Goal: Information Seeking & Learning: Check status

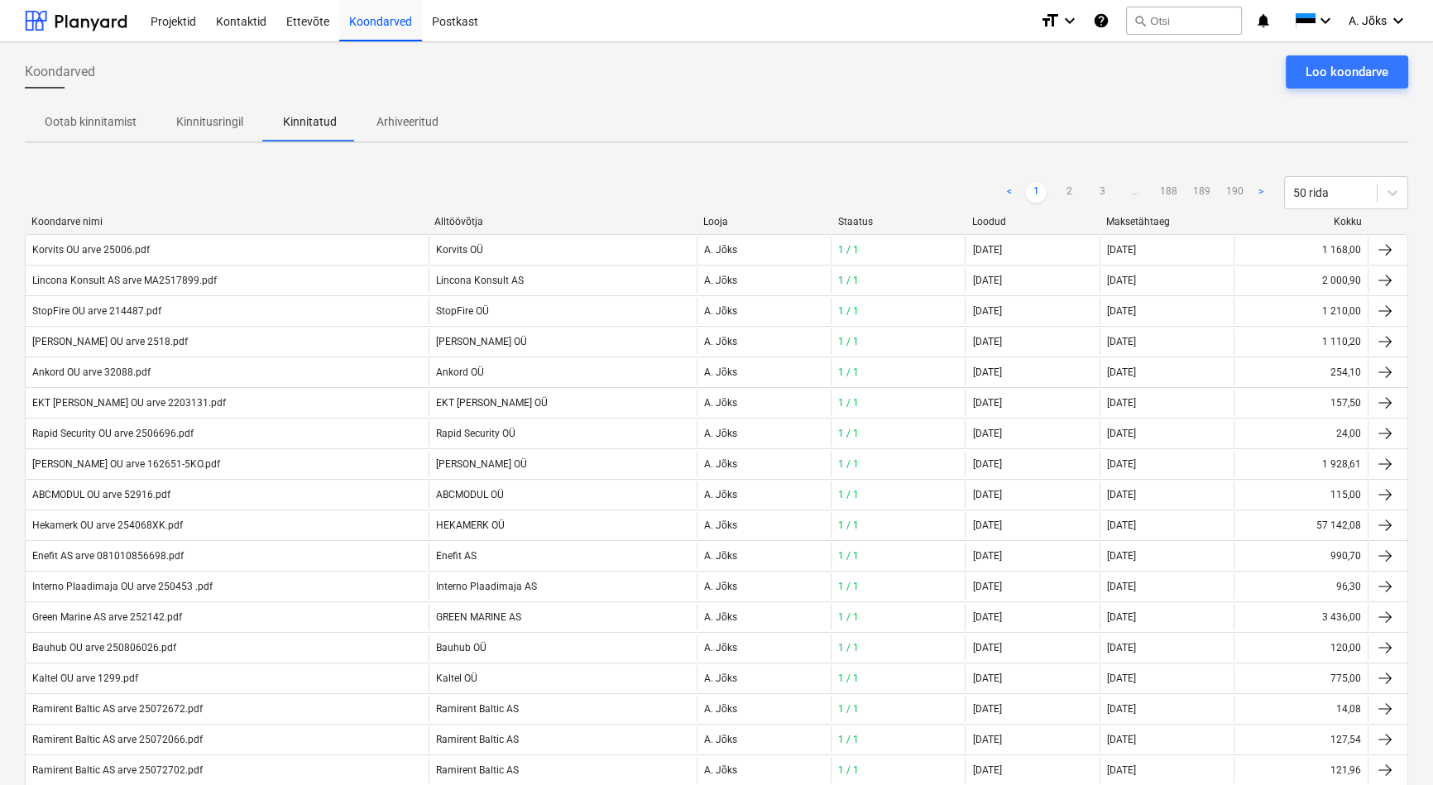
click at [206, 116] on p "Kinnitusringil" at bounding box center [209, 121] width 67 height 17
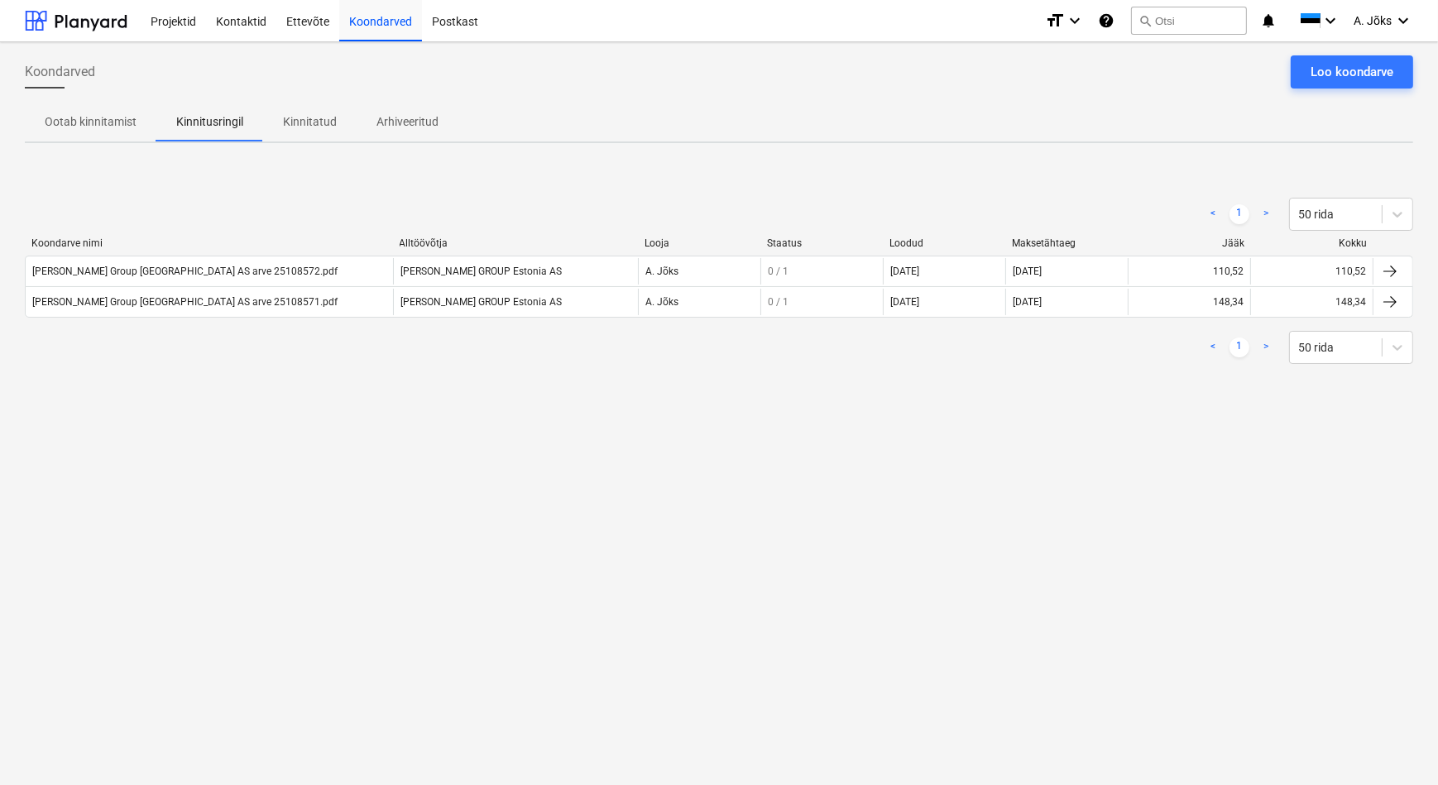
click at [396, 501] on div "Koondarved Loo koondarve Ootab kinnitamist Kinnitusringil Kinnitatud Arhiveerit…" at bounding box center [719, 413] width 1438 height 743
click at [534, 178] on div "< 1 > 50 rida Koondarve nimi Alltöövõtja Looja Staatus Loodud Maksetähtaeg Jääk…" at bounding box center [719, 281] width 1388 height 206
click at [1062, 471] on div "Koondarved Loo koondarve Ootab kinnitamist Kinnitusringil Kinnitatud Arhiveerit…" at bounding box center [719, 413] width 1438 height 743
click at [325, 127] on p "Kinnitatud" at bounding box center [310, 121] width 54 height 17
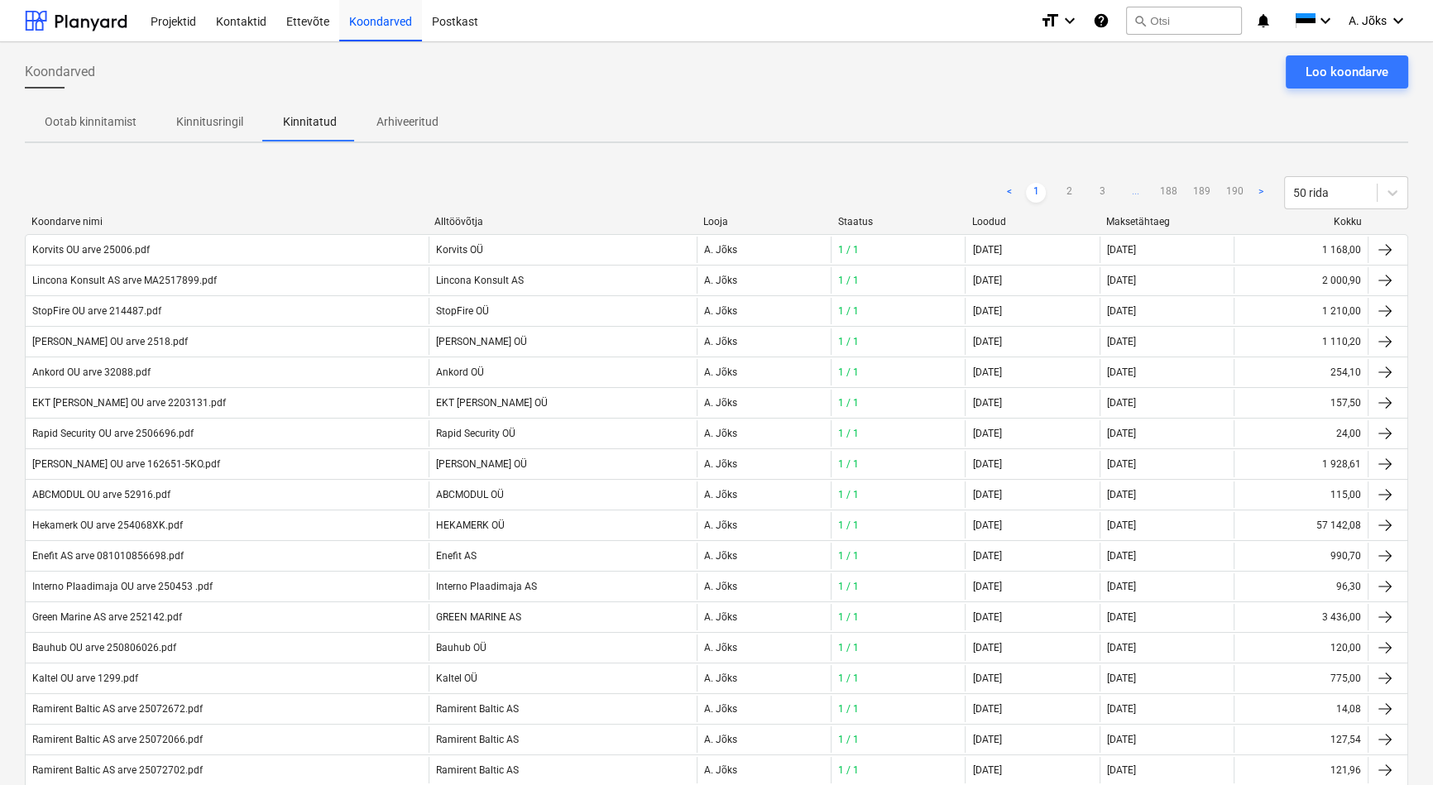
click at [568, 114] on div "Ootab kinnitamist Kinnitusringil Kinnitatud Arhiveeritud" at bounding box center [716, 122] width 1383 height 40
click at [900, 131] on div "Ootab kinnitamist Kinnitusringil Kinnitatud Arhiveeritud" at bounding box center [716, 122] width 1383 height 40
click at [208, 122] on p "Kinnitusringil" at bounding box center [209, 121] width 67 height 17
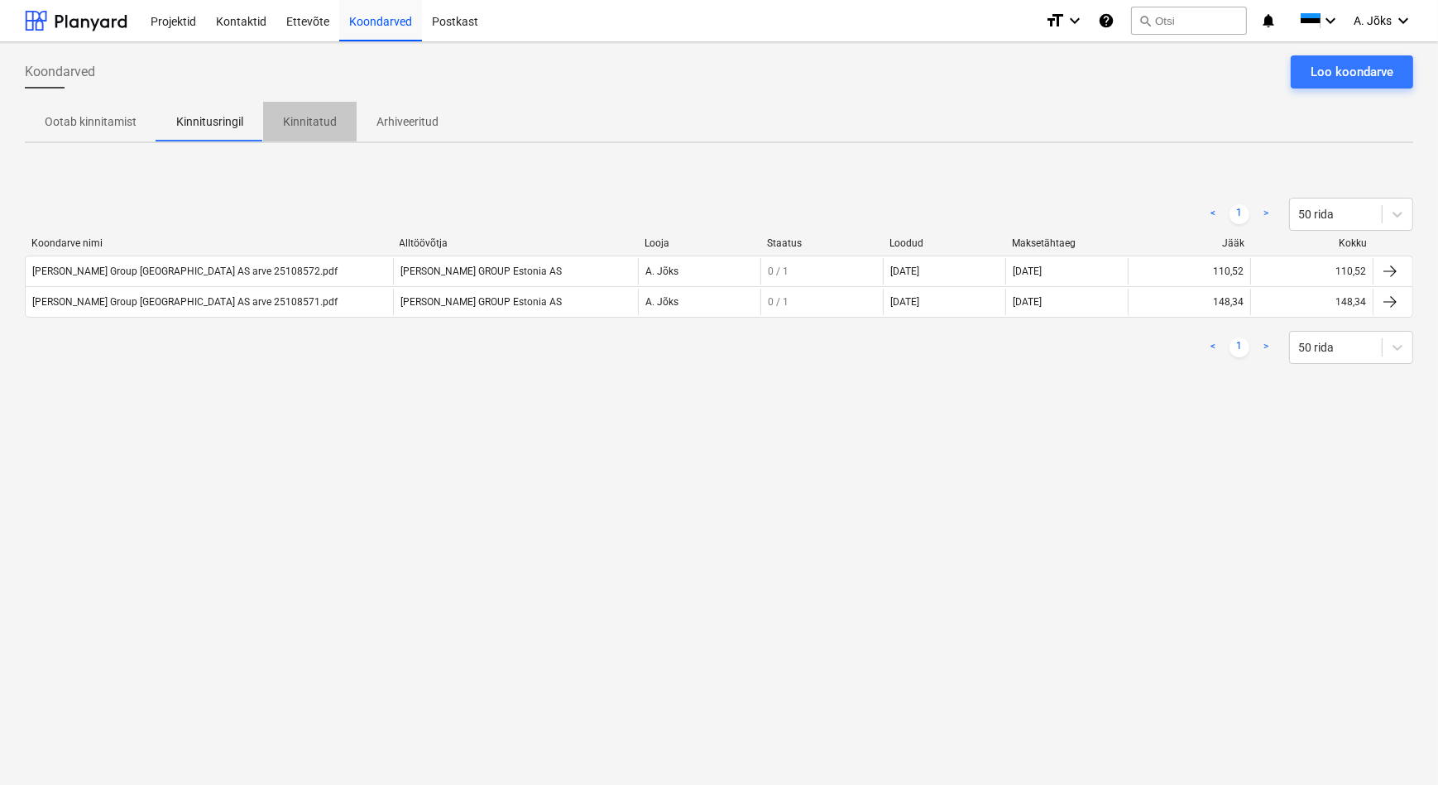
click at [290, 117] on p "Kinnitatud" at bounding box center [310, 121] width 54 height 17
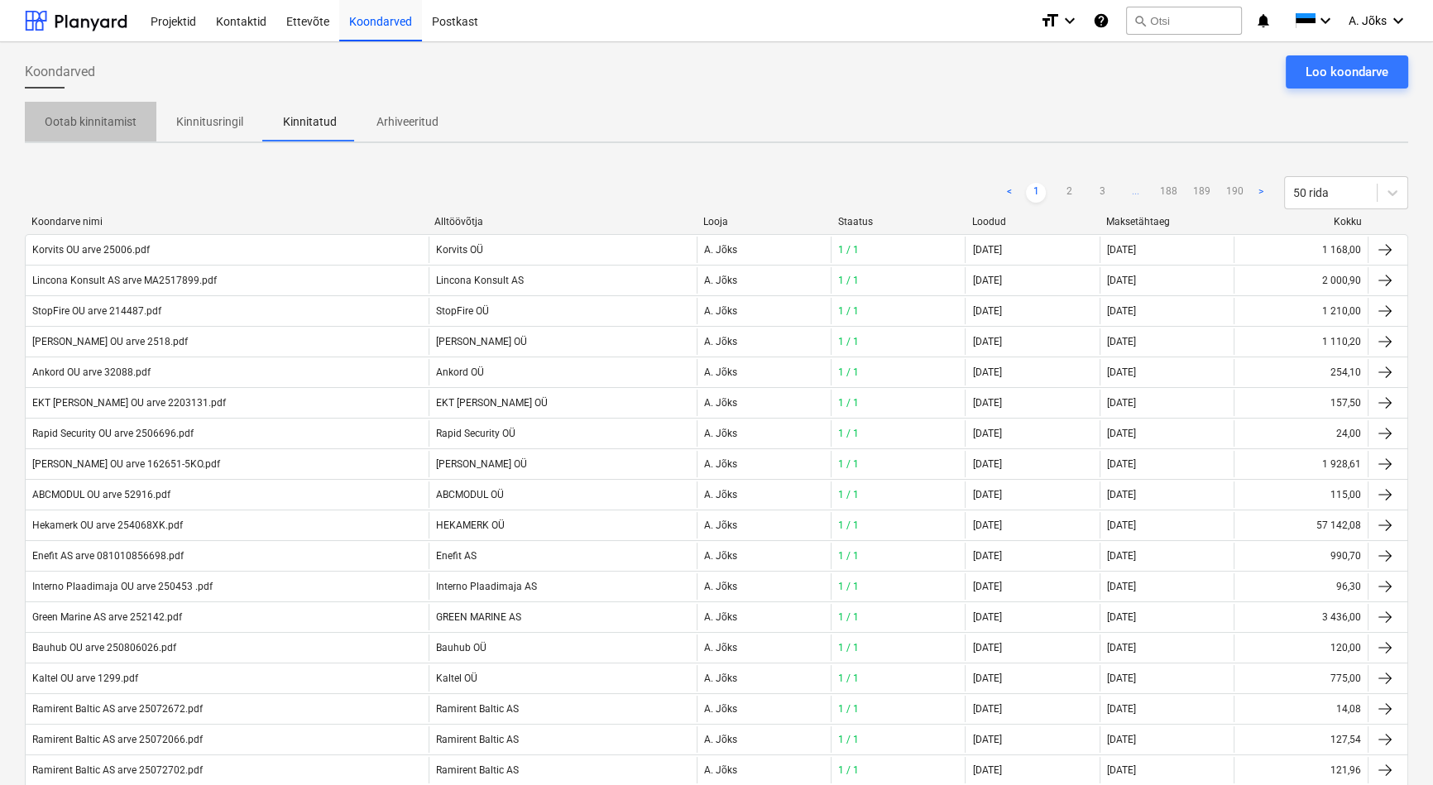
click at [98, 123] on p "Ootab kinnitamist" at bounding box center [91, 121] width 92 height 17
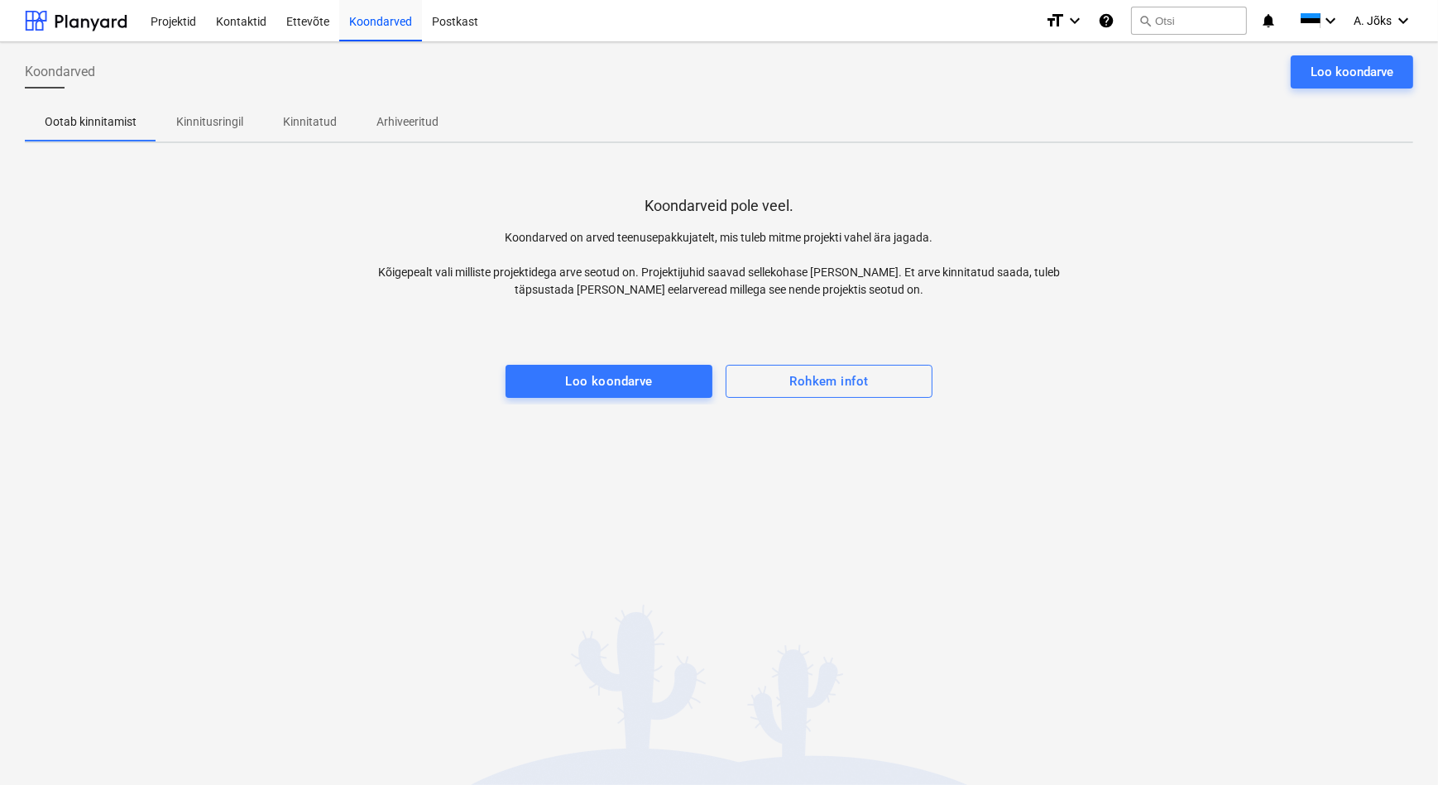
click at [342, 75] on div "Koondarved Loo koondarve" at bounding box center [719, 78] width 1388 height 46
click at [227, 130] on p "Kinnitusringil" at bounding box center [209, 121] width 67 height 17
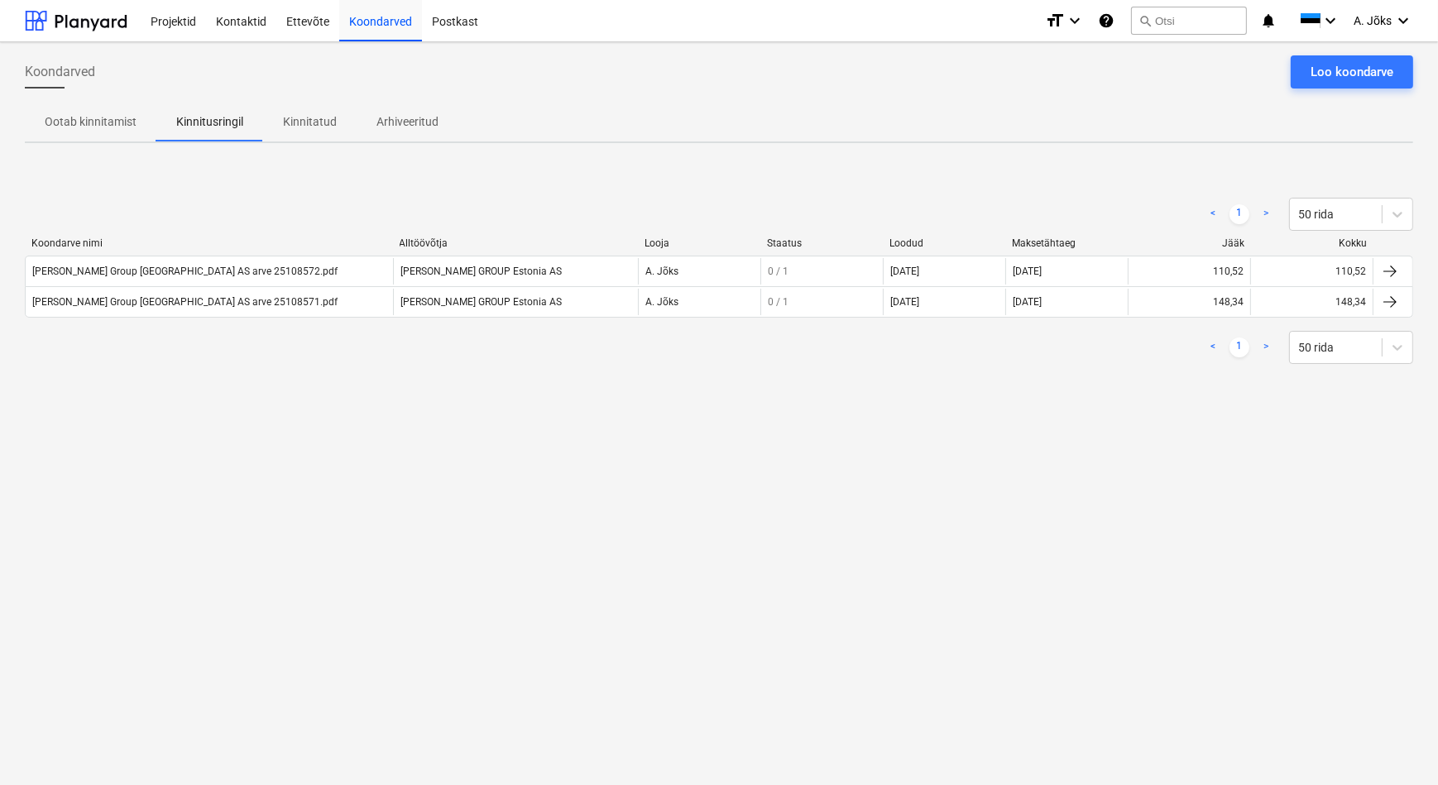
click at [331, 77] on div "Koondarved Loo koondarve" at bounding box center [719, 78] width 1388 height 46
click at [299, 487] on div "Koondarved Loo koondarve Ootab kinnitamist Kinnitusringil Kinnitatud Arhiveerit…" at bounding box center [719, 413] width 1438 height 743
click at [285, 563] on div "Koondarved Loo koondarve Ootab kinnitamist Kinnitusringil Kinnitatud Arhiveerit…" at bounding box center [719, 413] width 1438 height 743
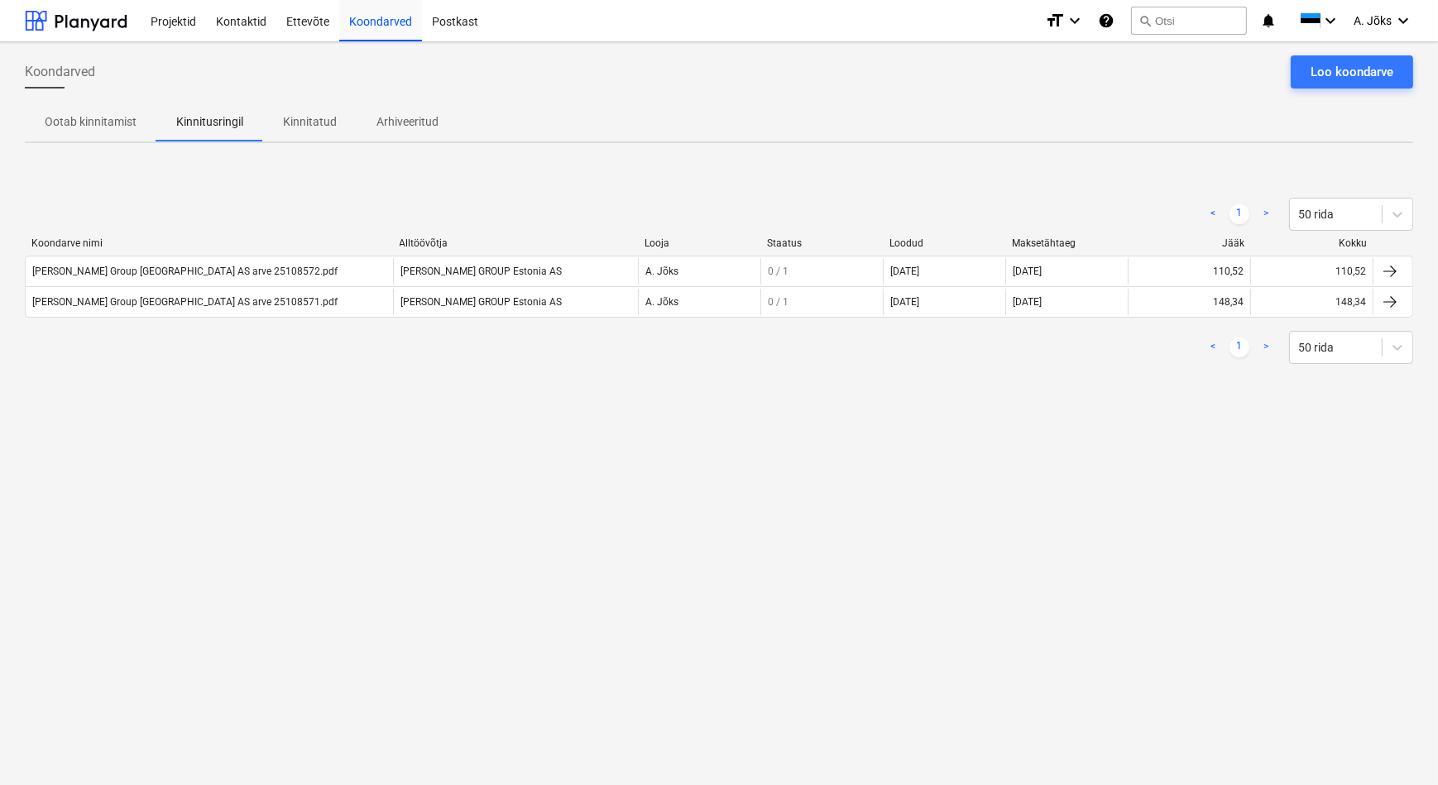
click at [304, 127] on p "Kinnitatud" at bounding box center [310, 121] width 54 height 17
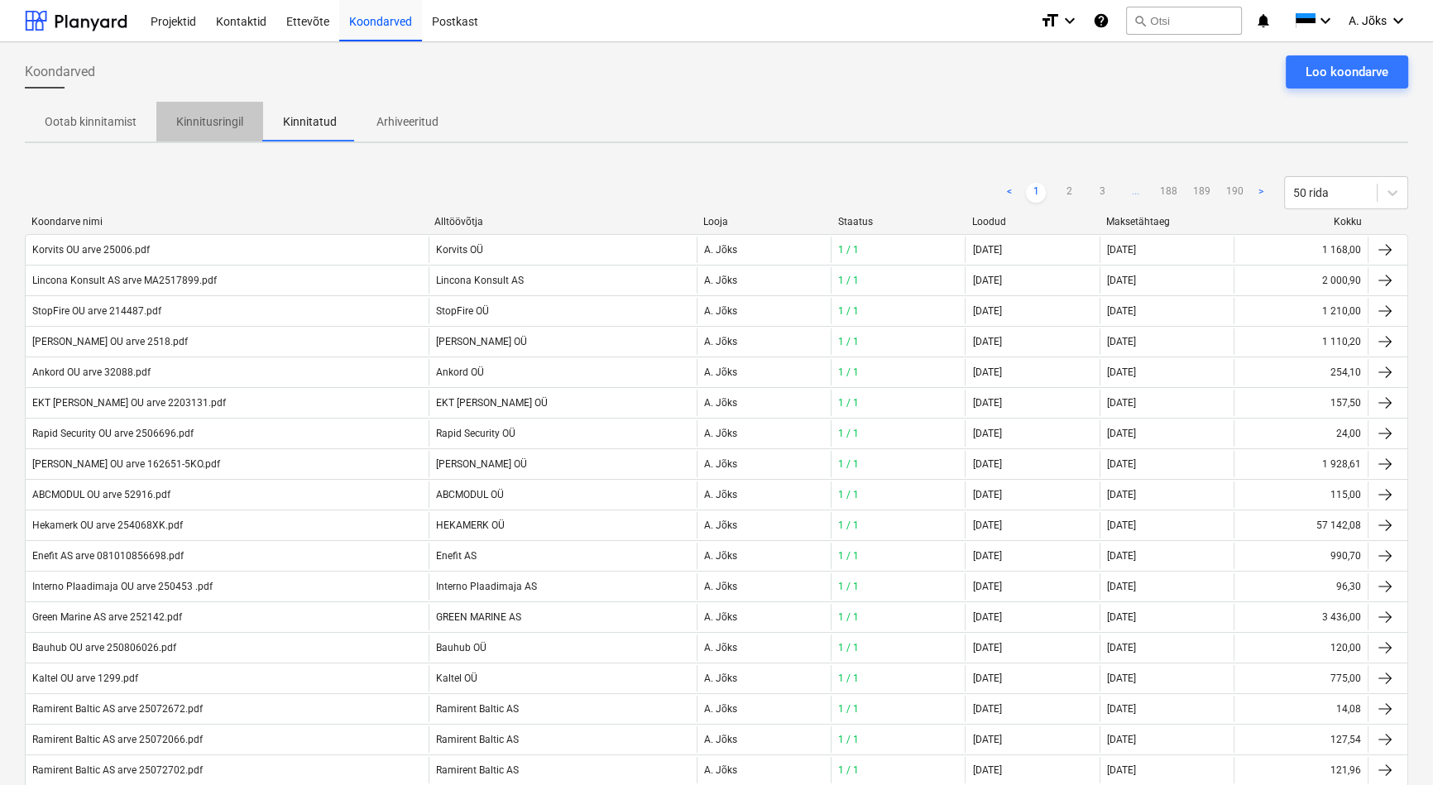
click at [214, 123] on p "Kinnitusringil" at bounding box center [209, 121] width 67 height 17
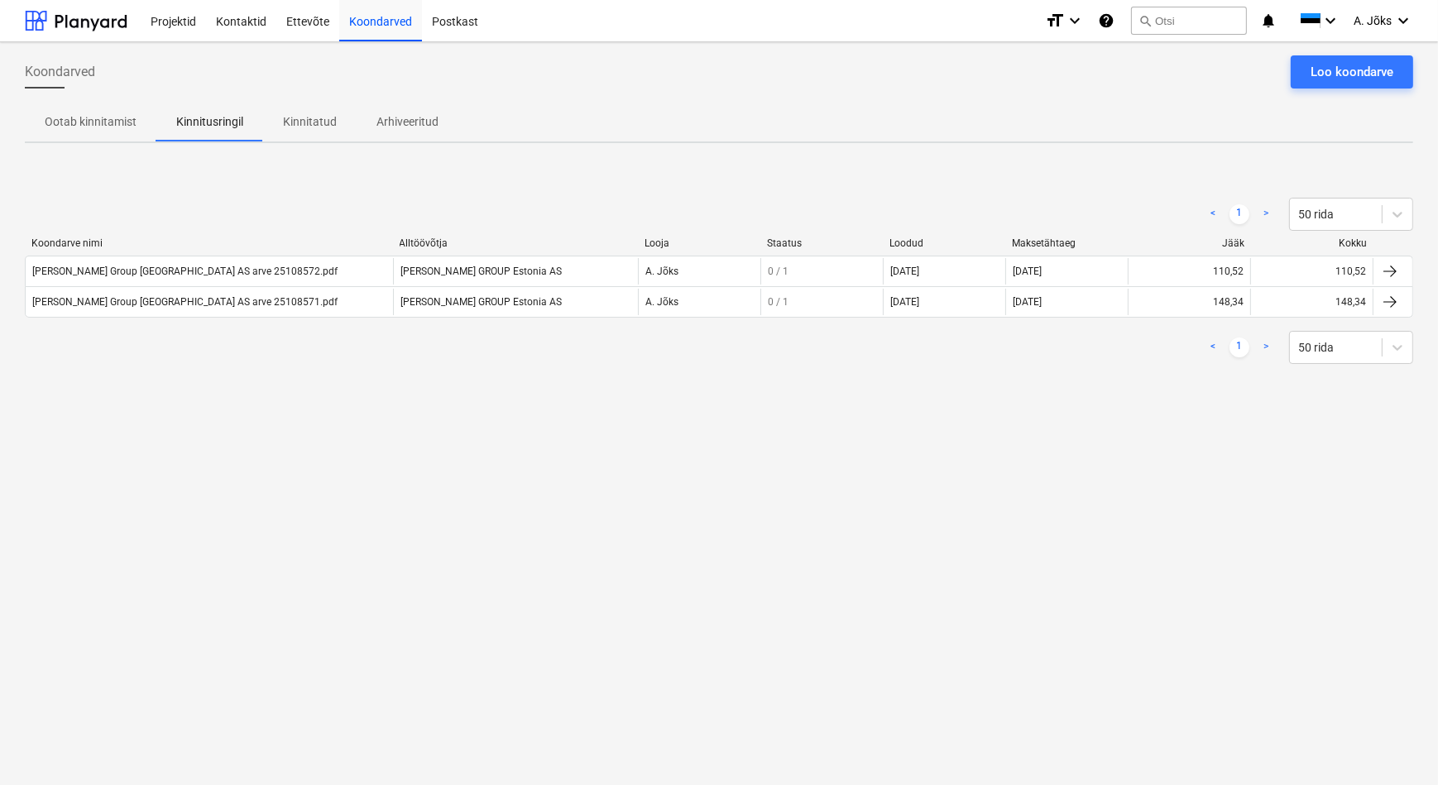
click at [585, 115] on div "Ootab kinnitamist Kinnitusringil Kinnitatud Arhiveeritud" at bounding box center [719, 122] width 1388 height 40
drag, startPoint x: 309, startPoint y: 116, endPoint x: 282, endPoint y: 141, distance: 36.3
click at [309, 116] on p "Kinnitatud" at bounding box center [310, 121] width 54 height 17
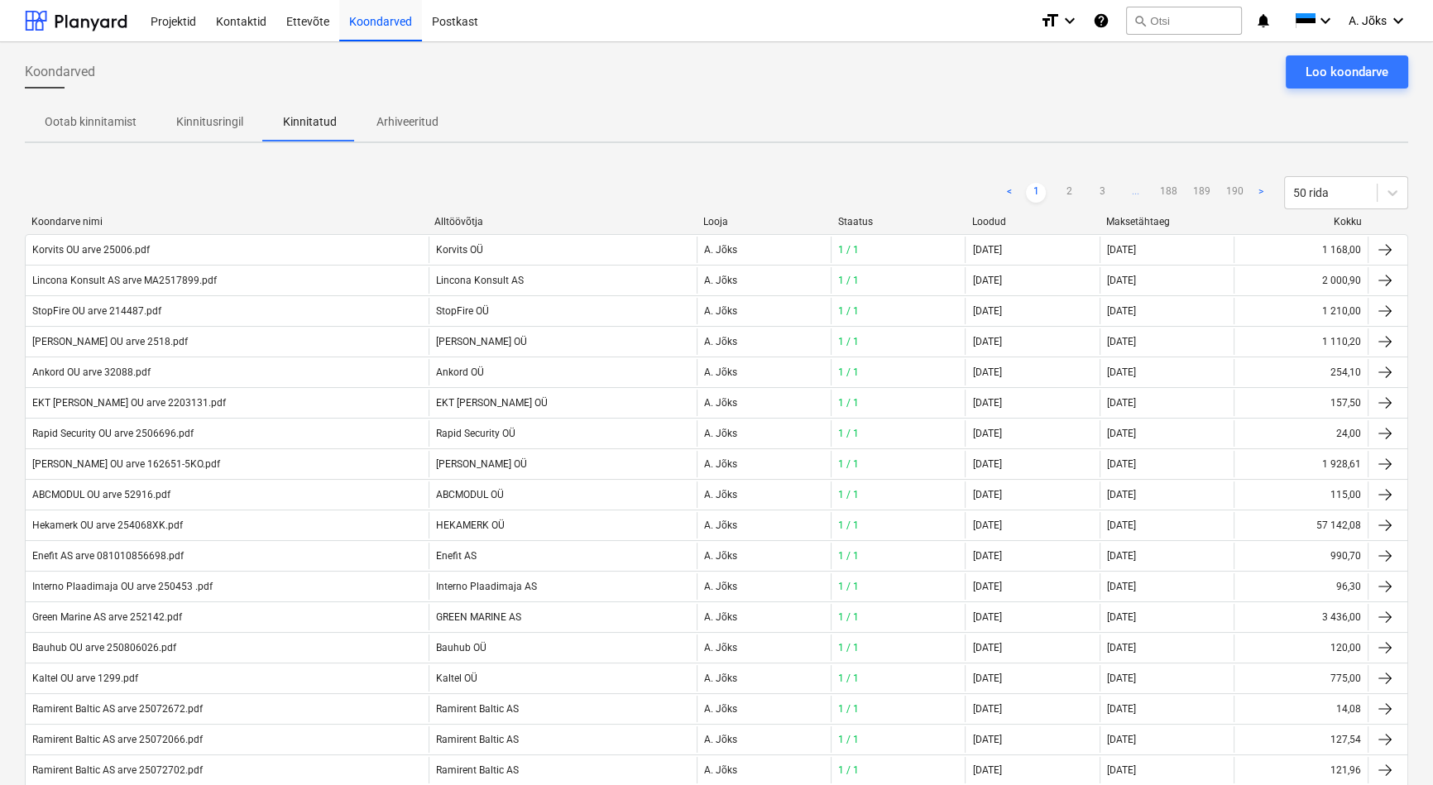
drag, startPoint x: 415, startPoint y: 190, endPoint x: 319, endPoint y: 148, distance: 104.9
click at [414, 189] on div "< 1 2 3 ... 188 189 190 > 50 rida" at bounding box center [716, 192] width 1383 height 33
click at [230, 120] on p "Kinnitusringil" at bounding box center [209, 121] width 67 height 17
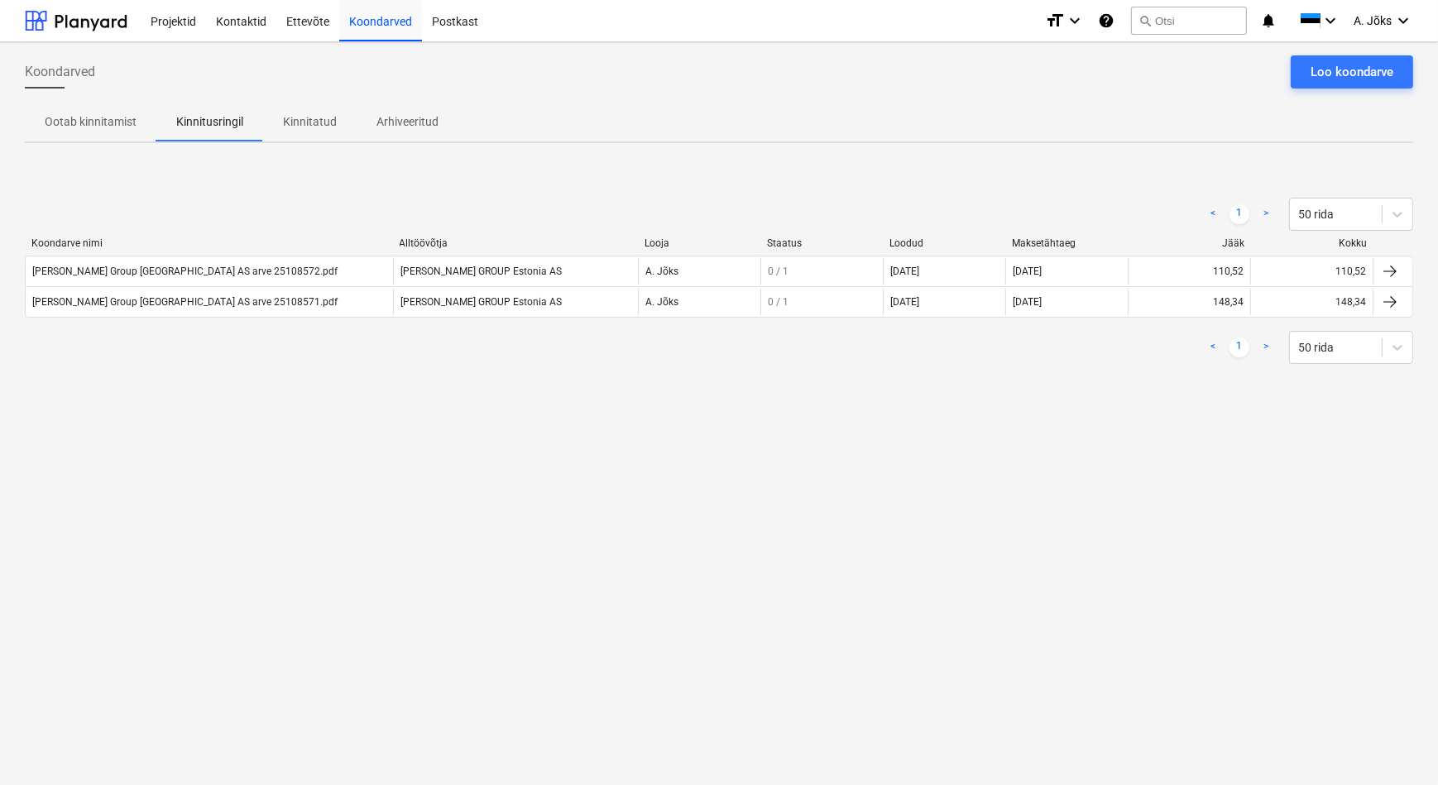
click at [645, 89] on div "Koondarved Loo koondarve" at bounding box center [719, 78] width 1388 height 46
click at [397, 435] on div "Koondarved Loo koondarve Ootab kinnitamist Kinnitusringil Kinnitatud Arhiveerit…" at bounding box center [719, 413] width 1438 height 743
click at [240, 509] on div "Koondarved Loo koondarve Ootab kinnitamist Kinnitusringil Kinnitatud Arhiveerit…" at bounding box center [719, 413] width 1438 height 743
click at [404, 587] on div "Koondarved Loo koondarve Ootab kinnitamist Kinnitusringil Kinnitatud Arhiveerit…" at bounding box center [719, 413] width 1438 height 743
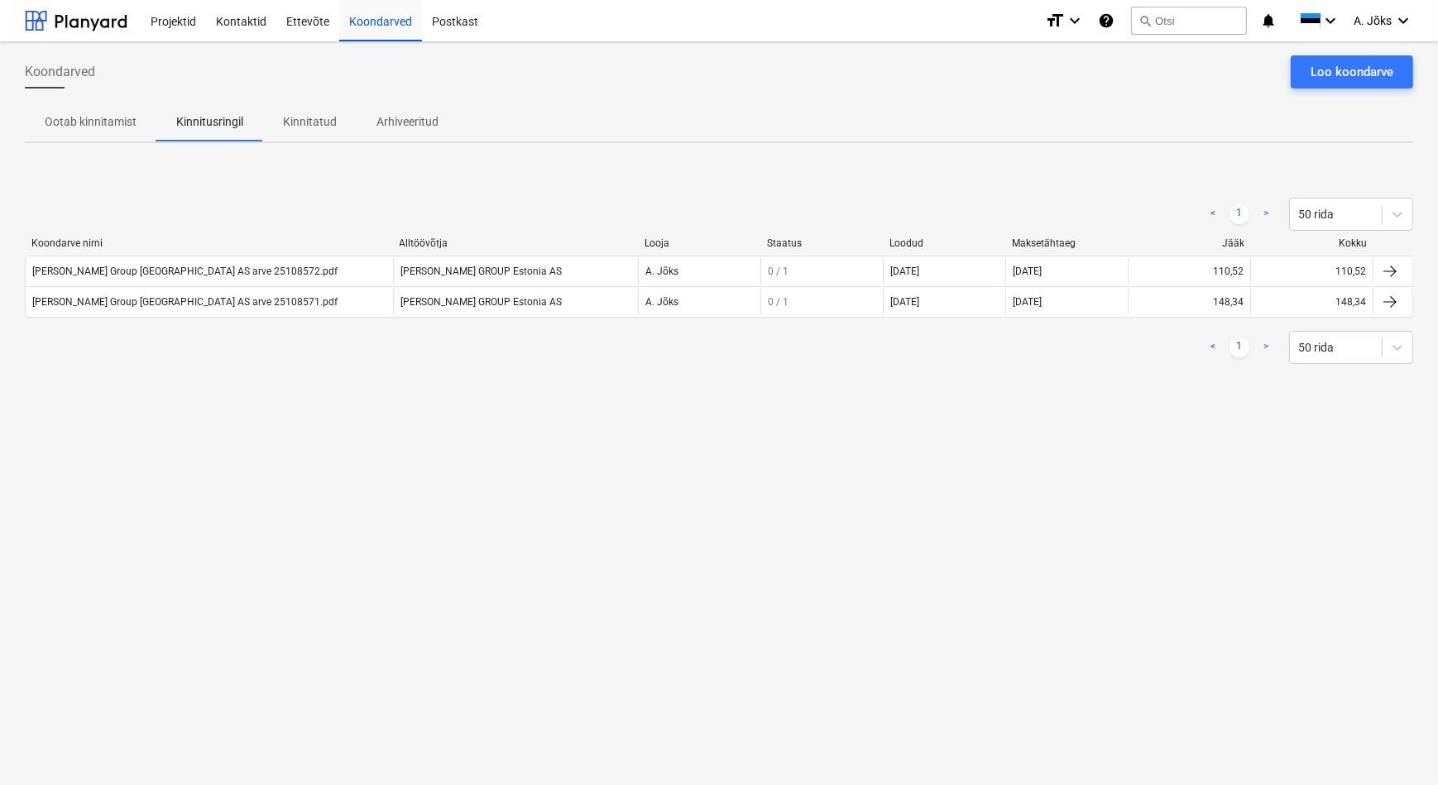
click at [352, 568] on div "Koondarved Loo koondarve Ootab kinnitamist Kinnitusringil Kinnitatud Arhiveerit…" at bounding box center [719, 413] width 1438 height 743
drag, startPoint x: 943, startPoint y: 516, endPoint x: 828, endPoint y: 332, distance: 217.4
click at [944, 514] on div "Koondarved Loo koondarve Ootab kinnitamist Kinnitusringil Kinnitatud Arhiveerit…" at bounding box center [719, 413] width 1438 height 743
click at [352, 527] on div "Koondarved Loo koondarve Ootab kinnitamist Kinnitusringil Kinnitatud Arhiveerit…" at bounding box center [719, 413] width 1438 height 743
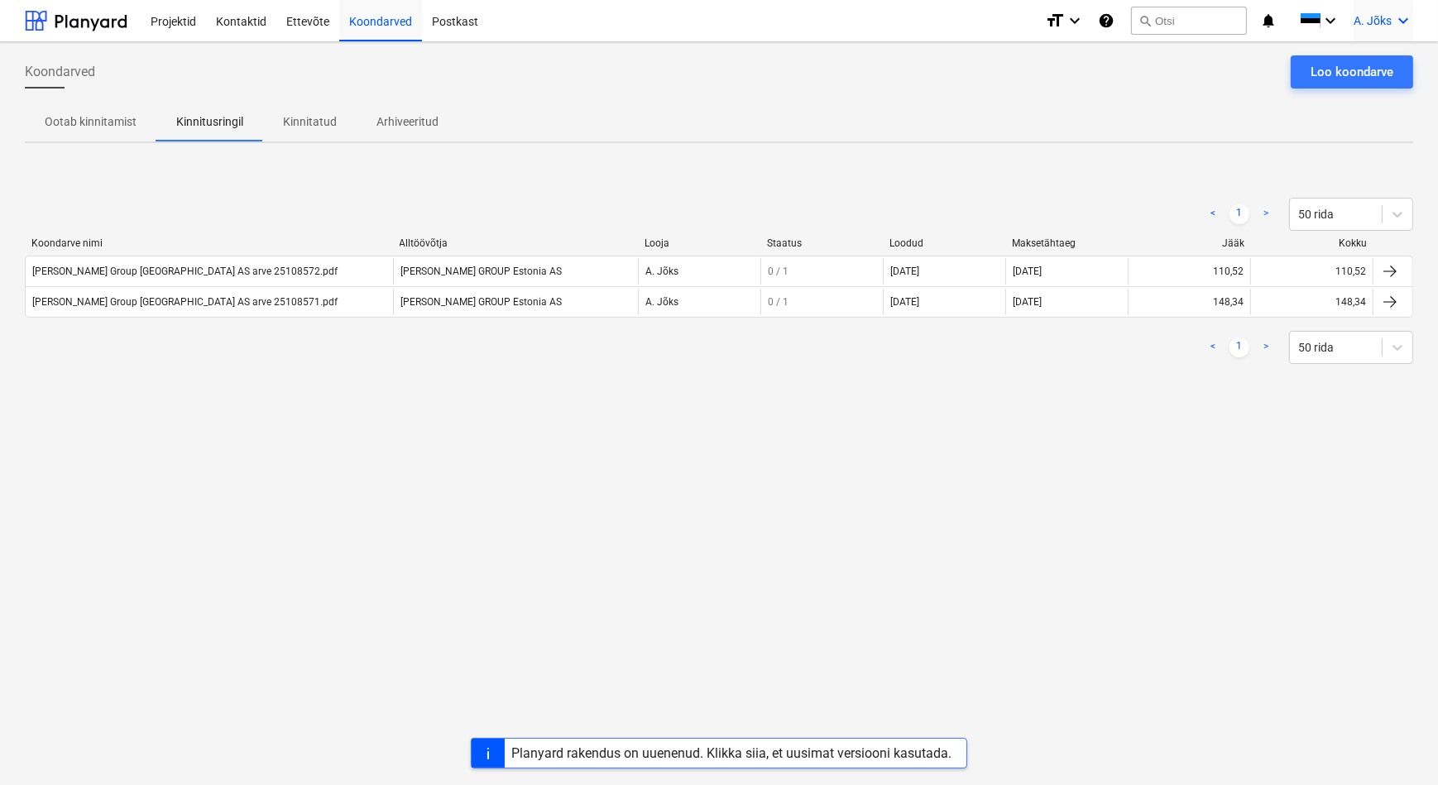
click at [1375, 23] on span "A. Jõks" at bounding box center [1373, 20] width 38 height 13
click at [1361, 84] on div "Logi välja" at bounding box center [1363, 91] width 99 height 26
